Goal: Transaction & Acquisition: Purchase product/service

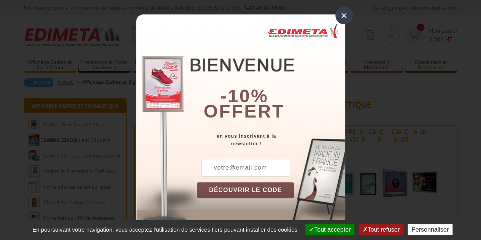
click at [344, 14] on div "×" at bounding box center [345, 16] width 18 height 18
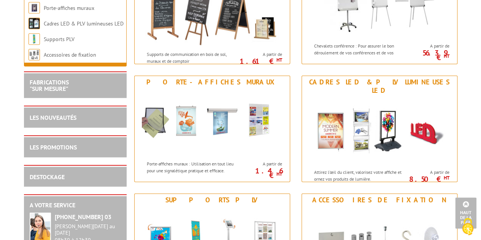
scroll to position [913, 0]
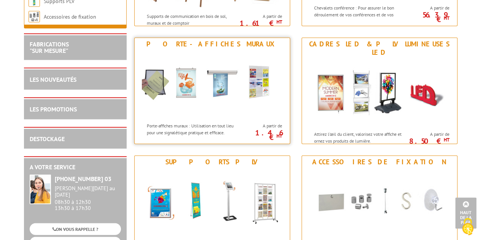
click at [223, 43] on div "Porte-affiches muraux" at bounding box center [212, 44] width 151 height 8
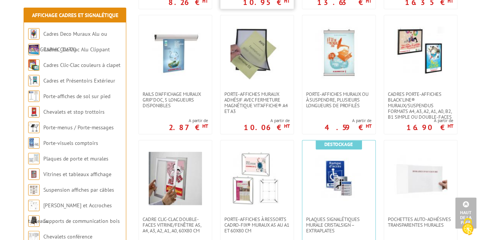
scroll to position [304, 0]
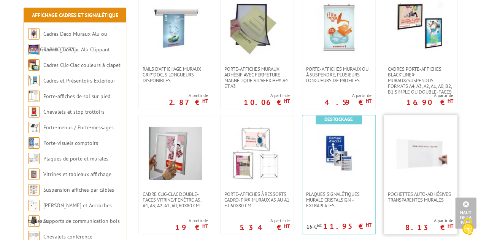
click at [422, 157] on img at bounding box center [420, 153] width 53 height 53
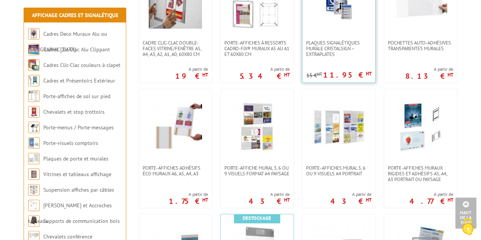
scroll to position [457, 0]
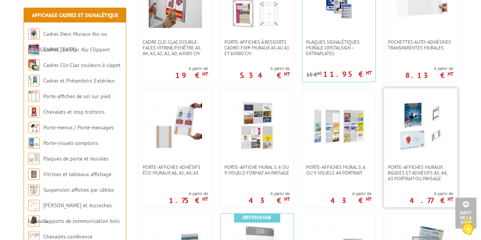
click at [413, 135] on img at bounding box center [420, 126] width 53 height 53
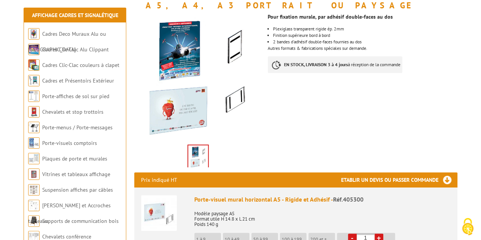
scroll to position [152, 0]
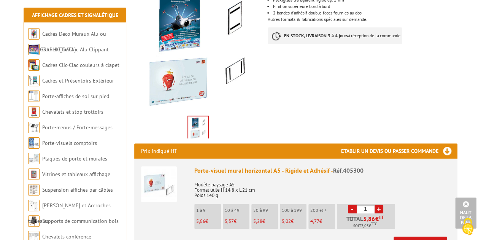
click at [155, 173] on img at bounding box center [159, 184] width 36 height 36
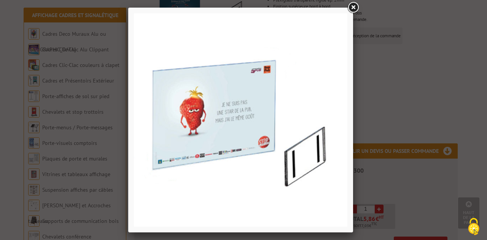
click at [352, 5] on link at bounding box center [353, 8] width 14 height 14
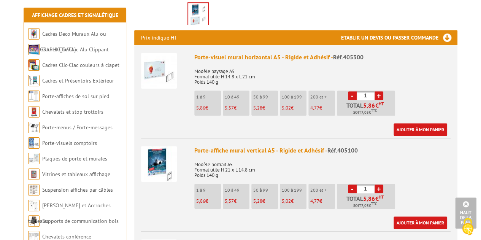
scroll to position [266, 0]
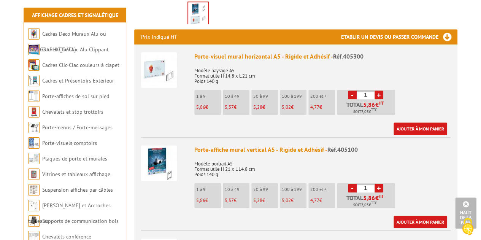
click at [209, 94] on p "1 à 9" at bounding box center [208, 96] width 25 height 5
click at [379, 91] on link "+" at bounding box center [379, 95] width 9 height 9
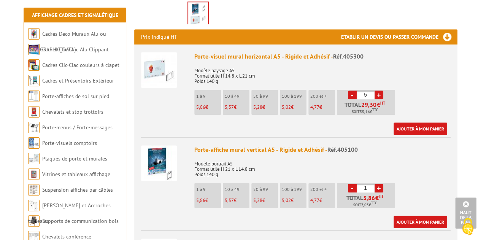
click at [379, 91] on link "+" at bounding box center [379, 95] width 9 height 9
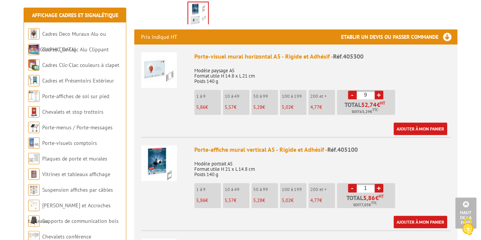
type input "10"
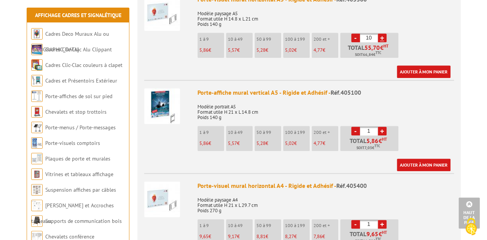
scroll to position [381, 0]
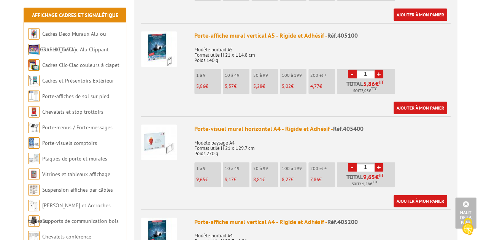
click at [209, 177] on p "9,65 €" at bounding box center [208, 179] width 25 height 5
click at [379, 163] on link "+" at bounding box center [379, 167] width 9 height 9
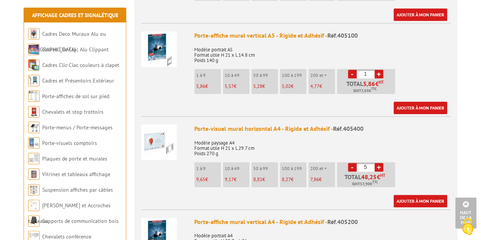
click at [378, 163] on link "+" at bounding box center [379, 167] width 9 height 9
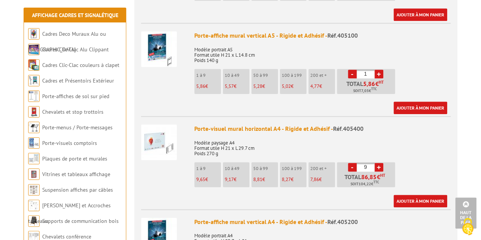
type input "10"
click at [420, 195] on link "Ajouter à mon panier" at bounding box center [421, 201] width 54 height 13
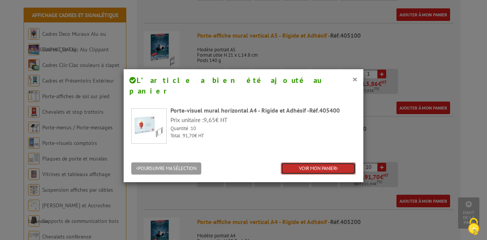
click at [311, 162] on link "VOIR MON PANIER" at bounding box center [318, 168] width 75 height 13
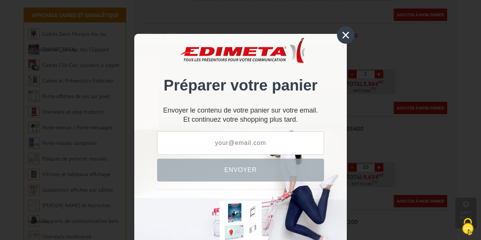
click at [339, 32] on div "×" at bounding box center [346, 35] width 18 height 18
